Goal: Task Accomplishment & Management: Manage account settings

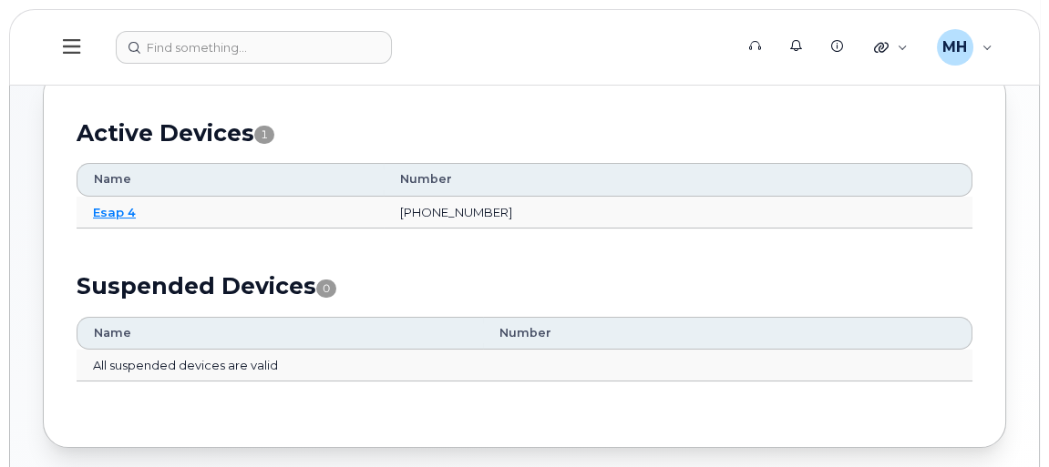
scroll to position [241, 0]
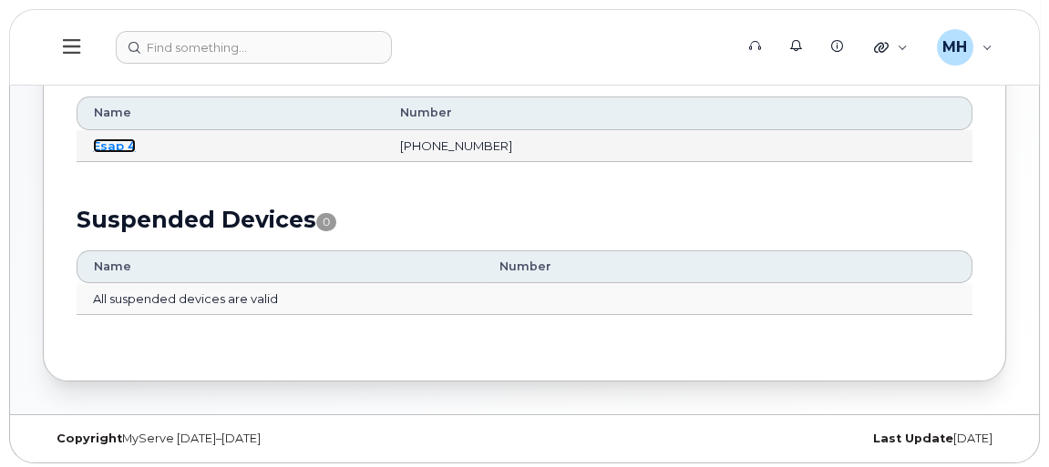
click at [105, 138] on link "Esap 4" at bounding box center [114, 145] width 43 height 15
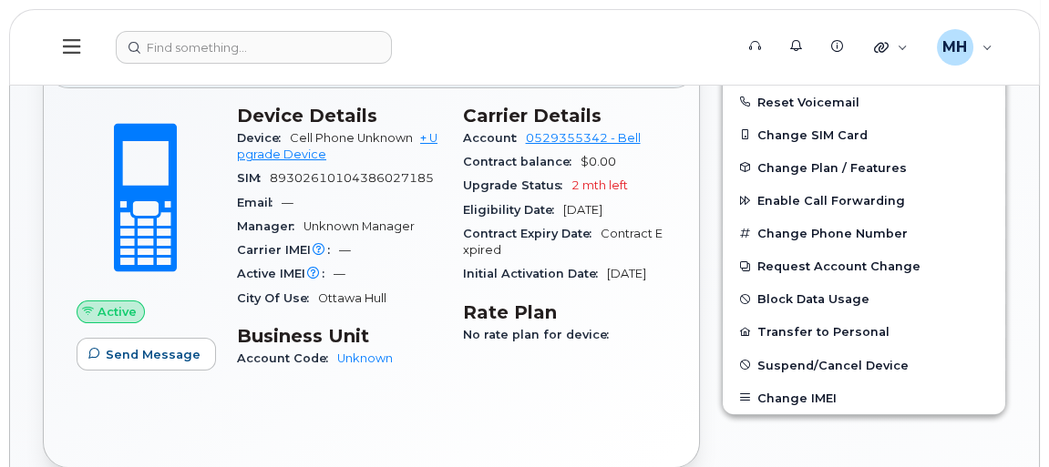
scroll to position [331, 0]
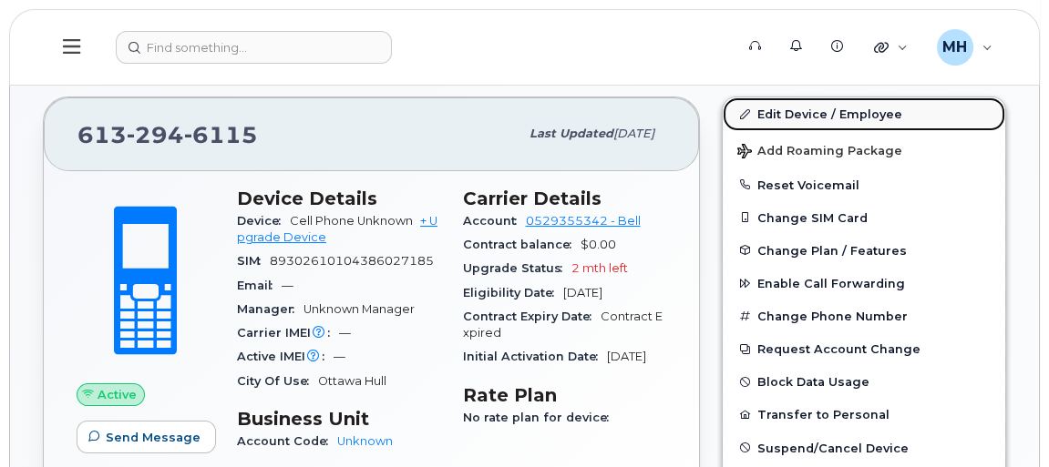
click at [850, 108] on link "Edit Device / Employee" at bounding box center [864, 113] width 282 height 33
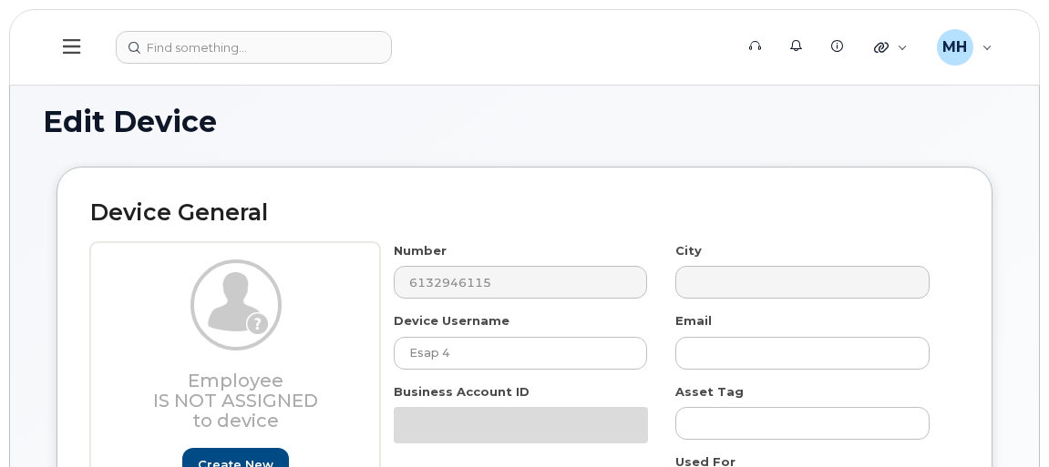
select select "91403"
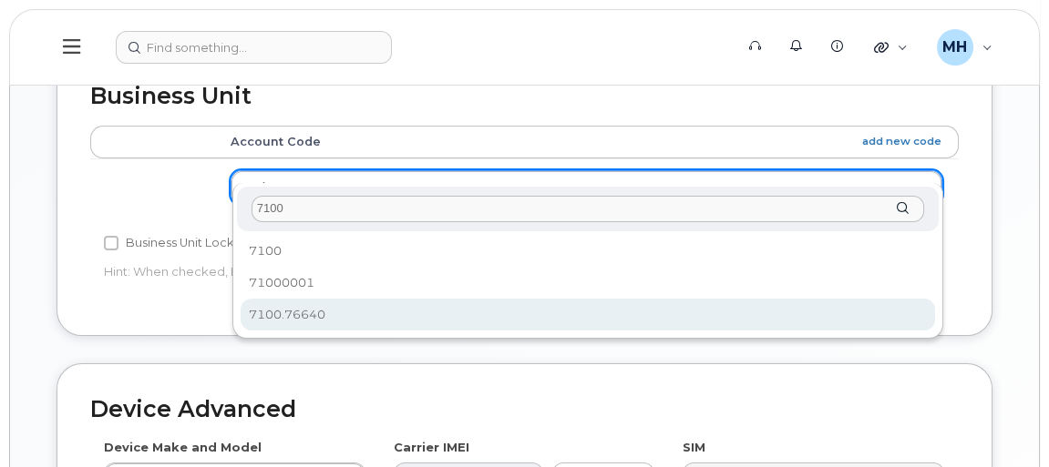
type input "7100"
drag, startPoint x: 332, startPoint y: 305, endPoint x: 342, endPoint y: 303, distance: 10.2
select select "34141875"
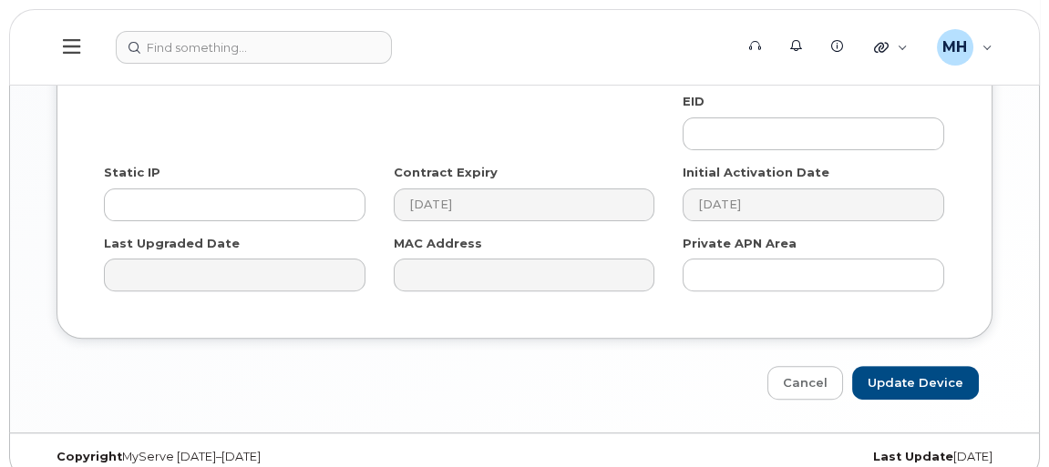
scroll to position [1162, 0]
click at [917, 366] on input "Update Device" at bounding box center [915, 383] width 127 height 34
type input "Saving..."
